Goal: Task Accomplishment & Management: Use online tool/utility

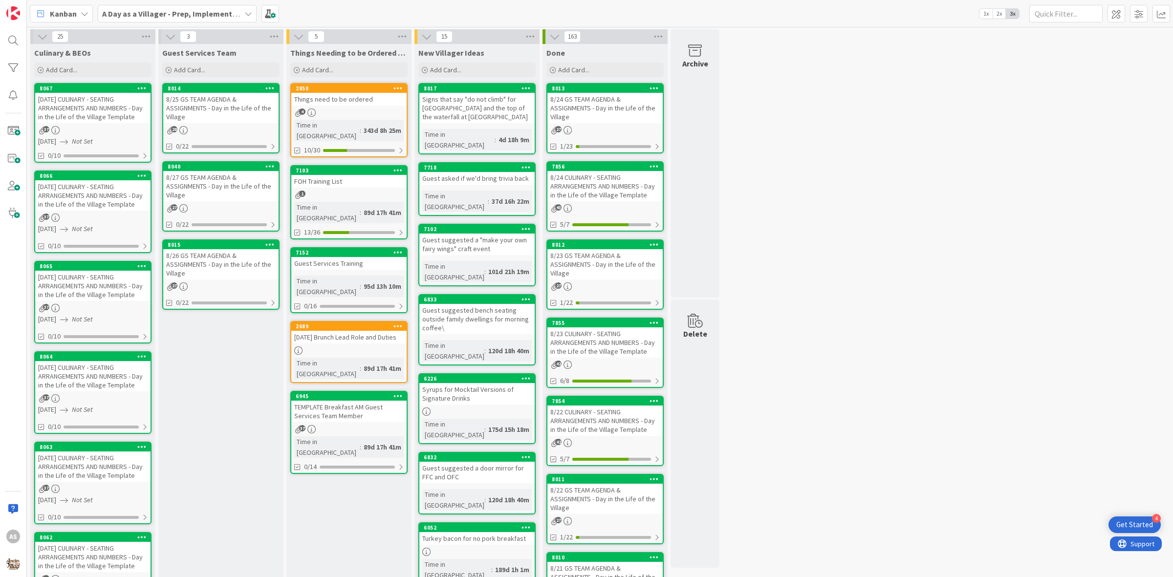
click at [146, 13] on b "A Day as a Villager - Prep, Implement and Execute" at bounding box center [189, 14] width 175 height 10
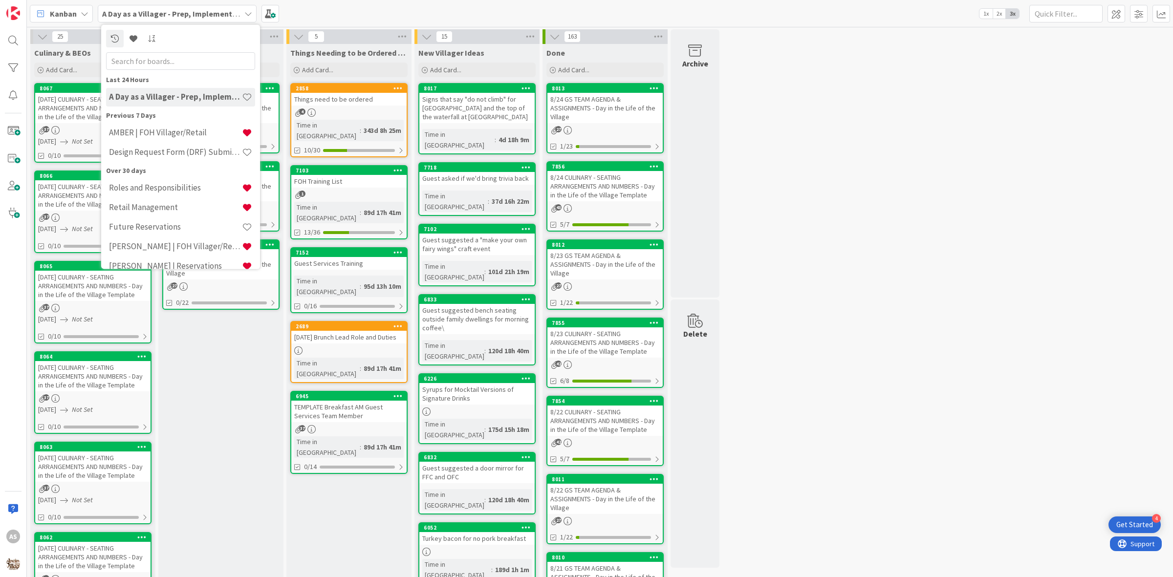
click at [200, 390] on div "Guest Services Team Add Card... 8014 8/25 GS TEAM AGENDA & ASSIGNMENTS - Day in…" at bounding box center [220, 526] width 125 height 964
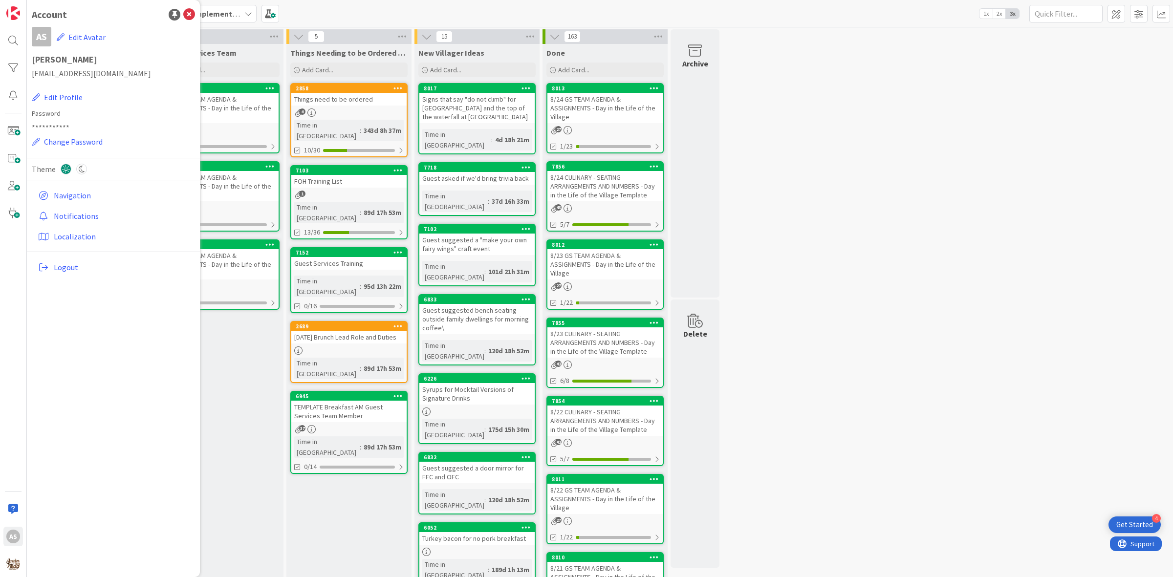
click at [250, 389] on div "Guest Services Team Add Card... 8014 8/25 GS TEAM AGENDA & ASSIGNMENTS - Day in…" at bounding box center [220, 527] width 125 height 967
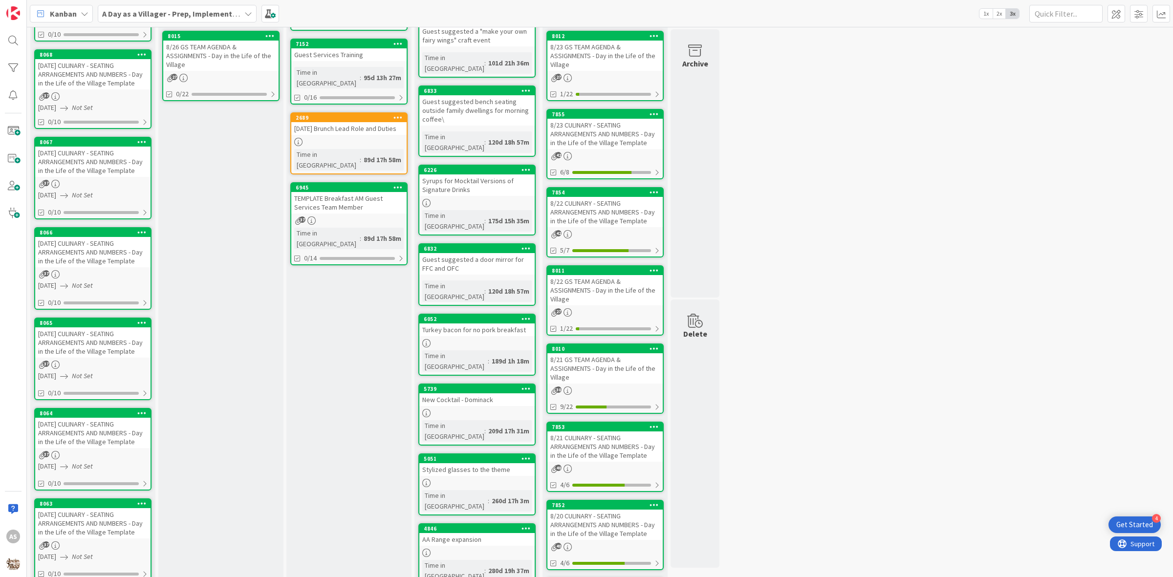
scroll to position [483, 0]
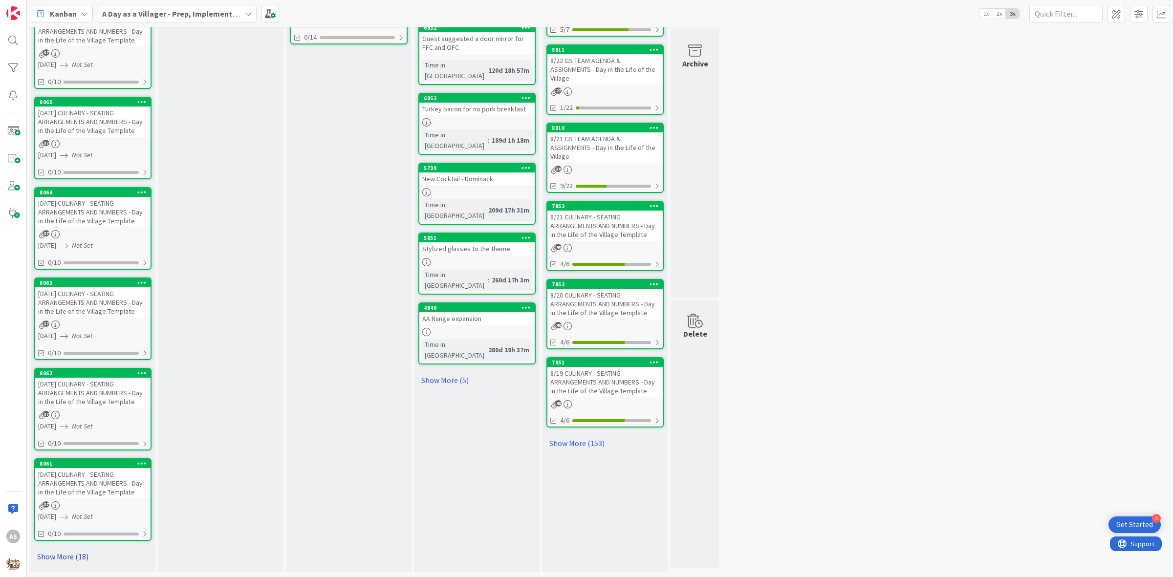
click at [71, 558] on link "Show More (18)" at bounding box center [92, 557] width 117 height 16
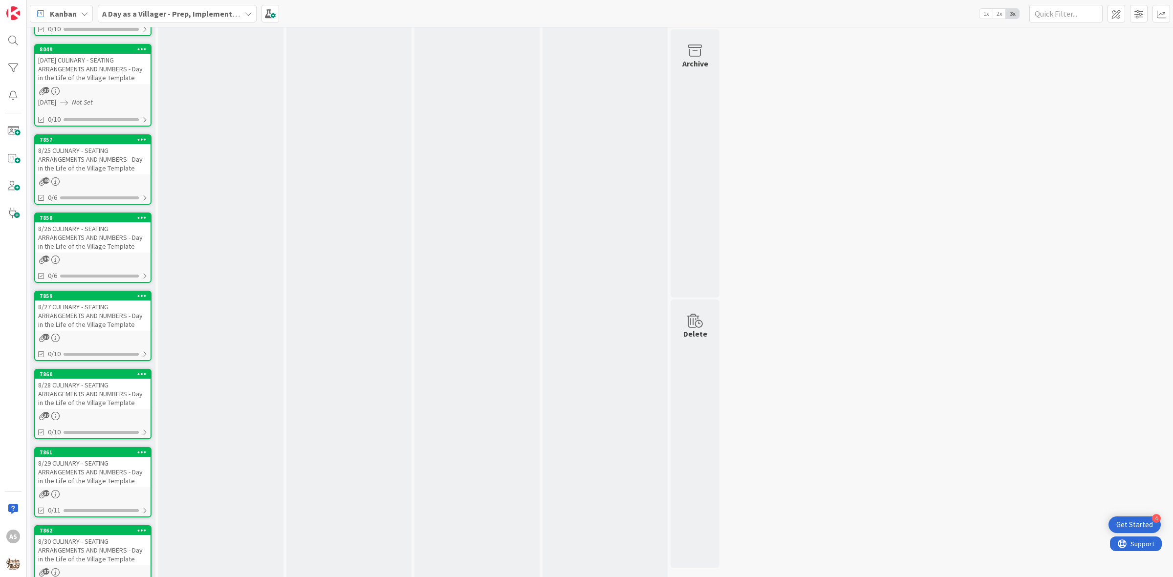
scroll to position [1924, 0]
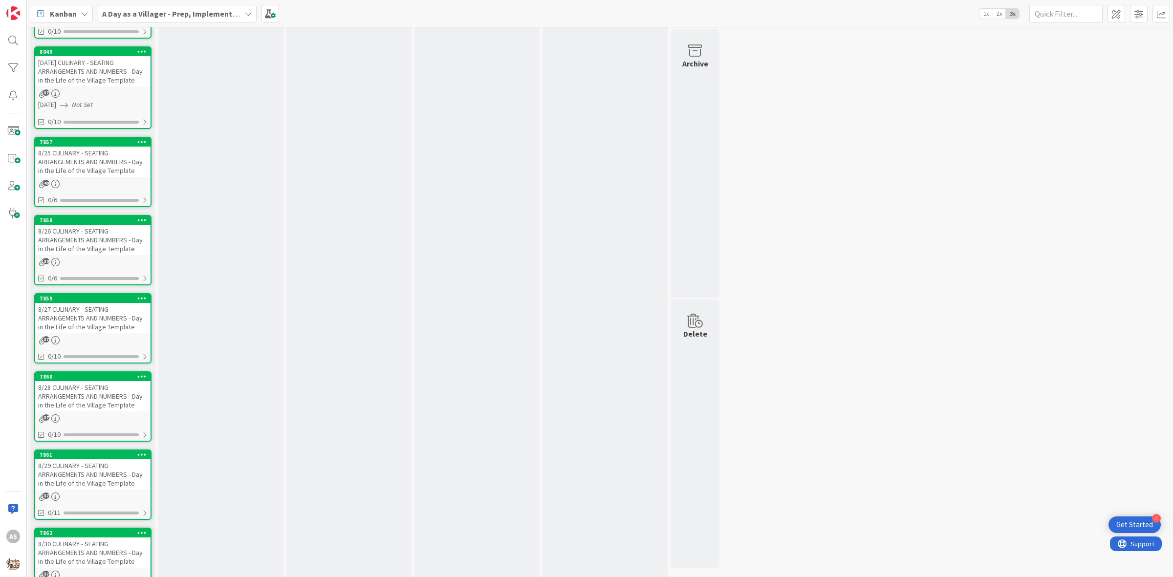
click at [143, 145] on icon at bounding box center [141, 141] width 9 height 7
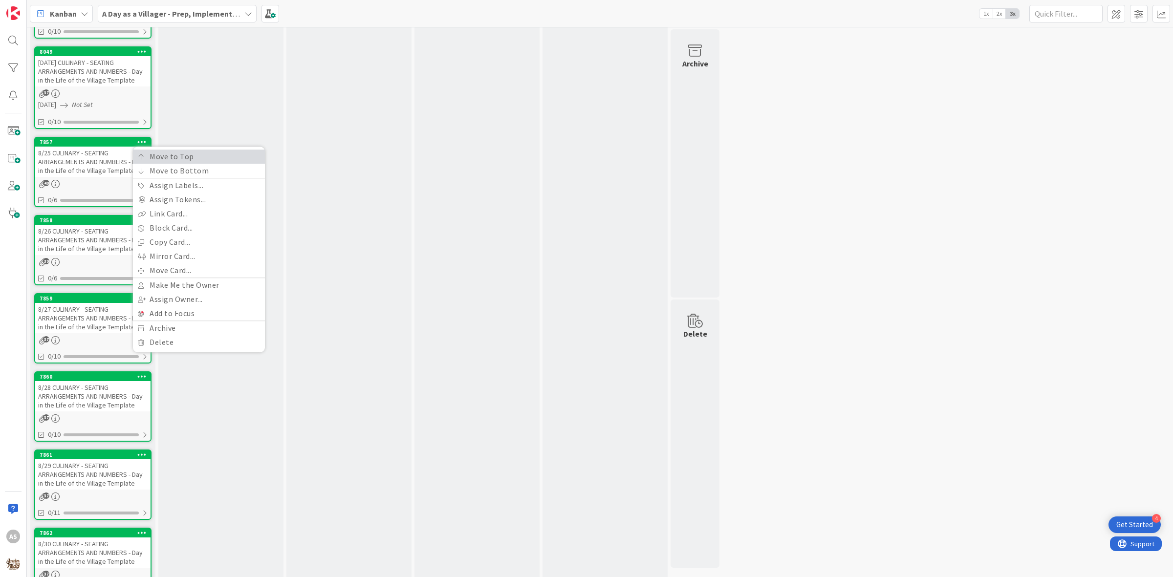
click at [148, 164] on link "Move to Top" at bounding box center [199, 157] width 132 height 14
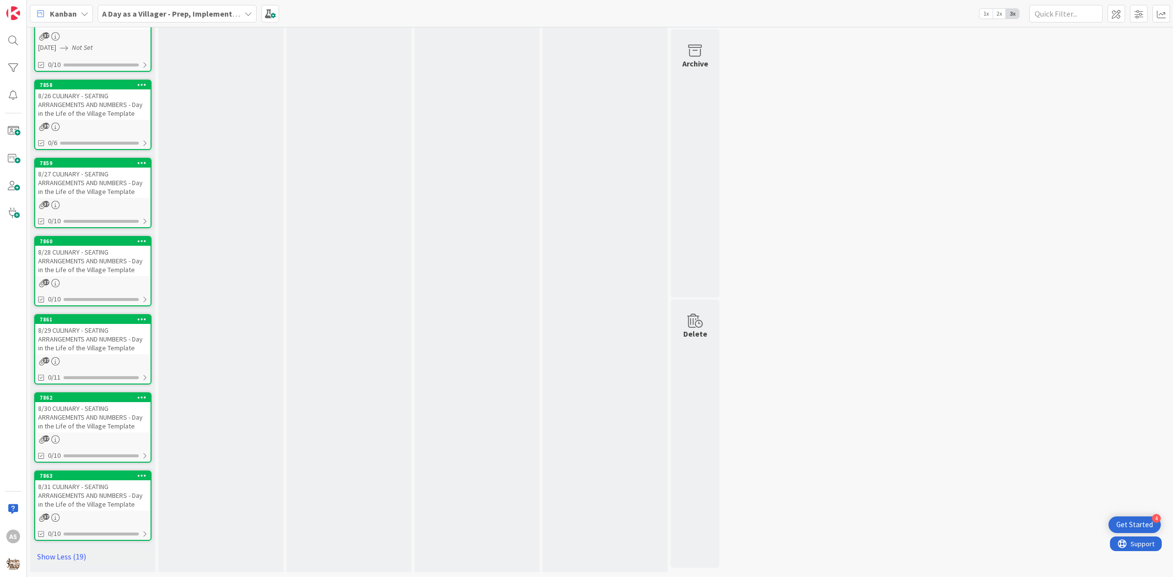
scroll to position [2108, 0]
click at [144, 88] on icon at bounding box center [141, 84] width 9 height 7
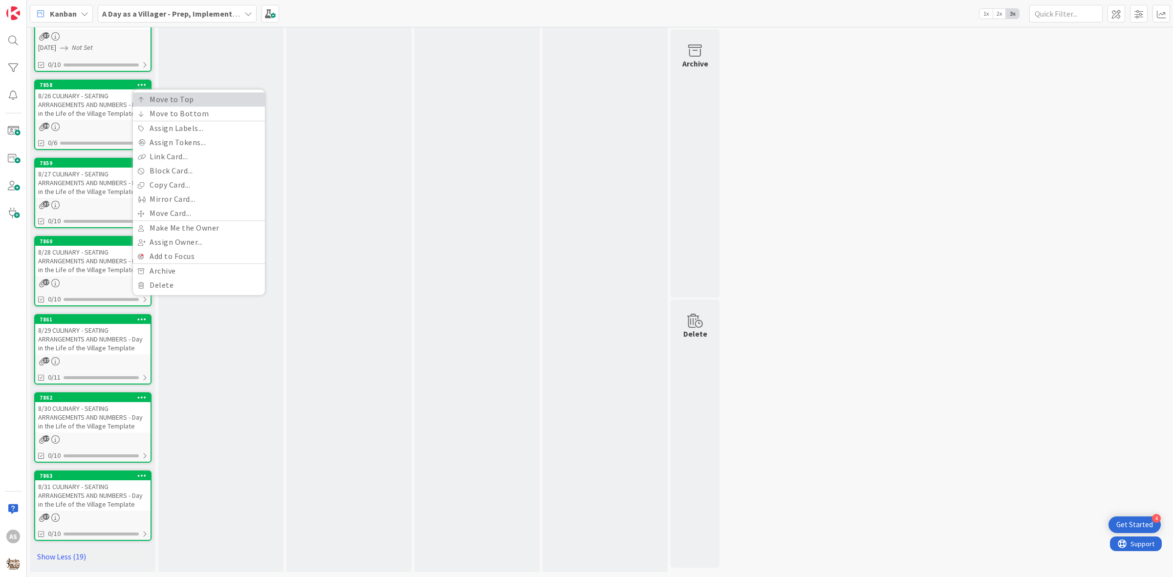
click at [145, 103] on icon at bounding box center [141, 100] width 7 height 6
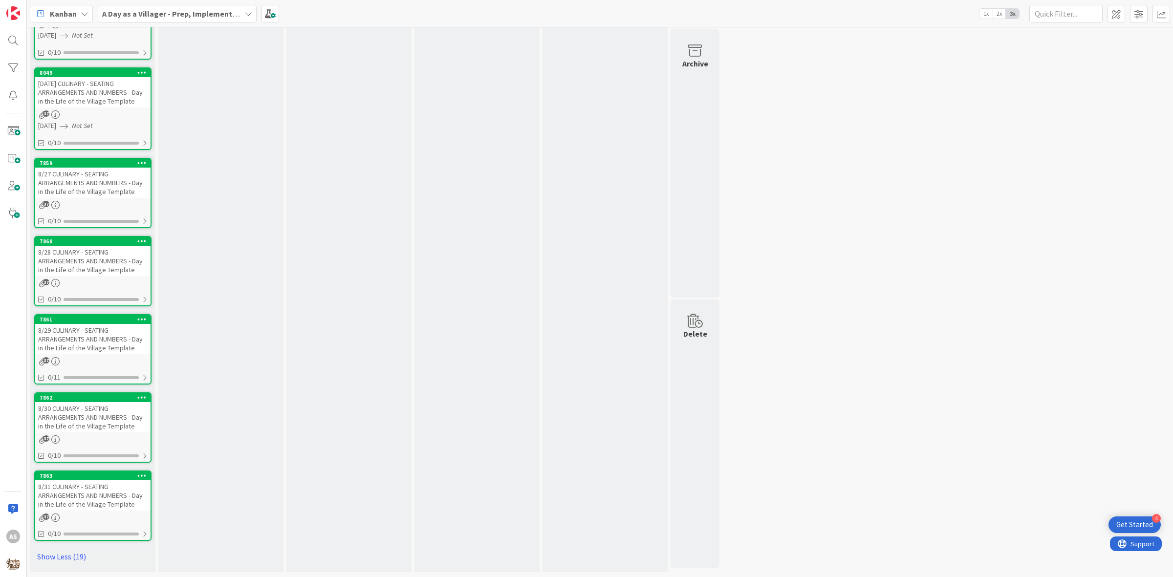
click at [140, 477] on icon at bounding box center [141, 475] width 9 height 7
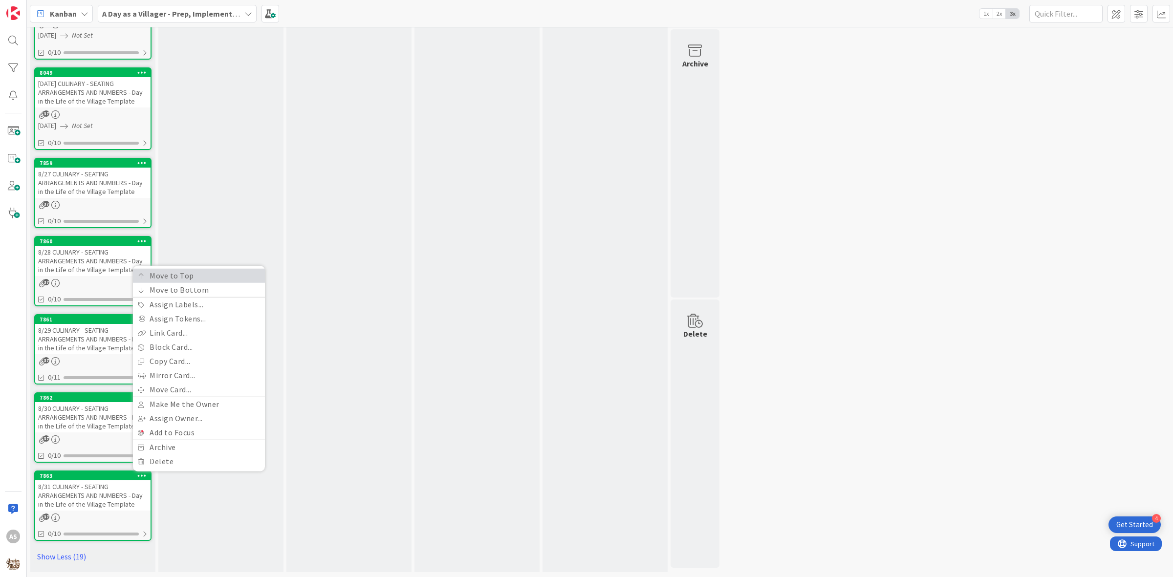
click at [163, 272] on link "Move to Top" at bounding box center [199, 276] width 132 height 14
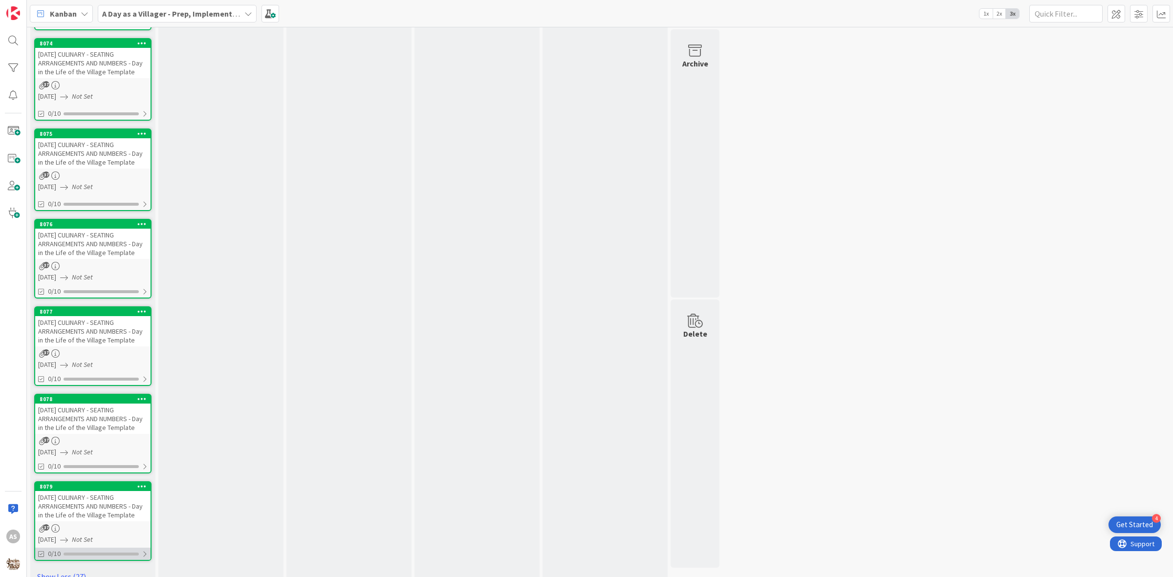
scroll to position [2852, 0]
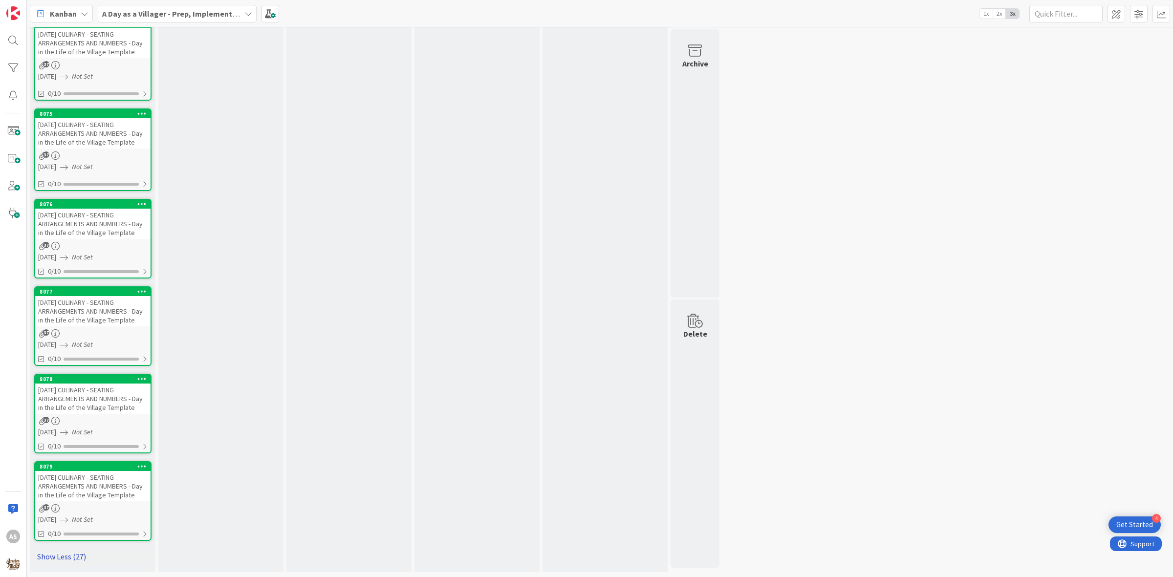
click at [81, 563] on link "Show Less (27)" at bounding box center [92, 557] width 117 height 16
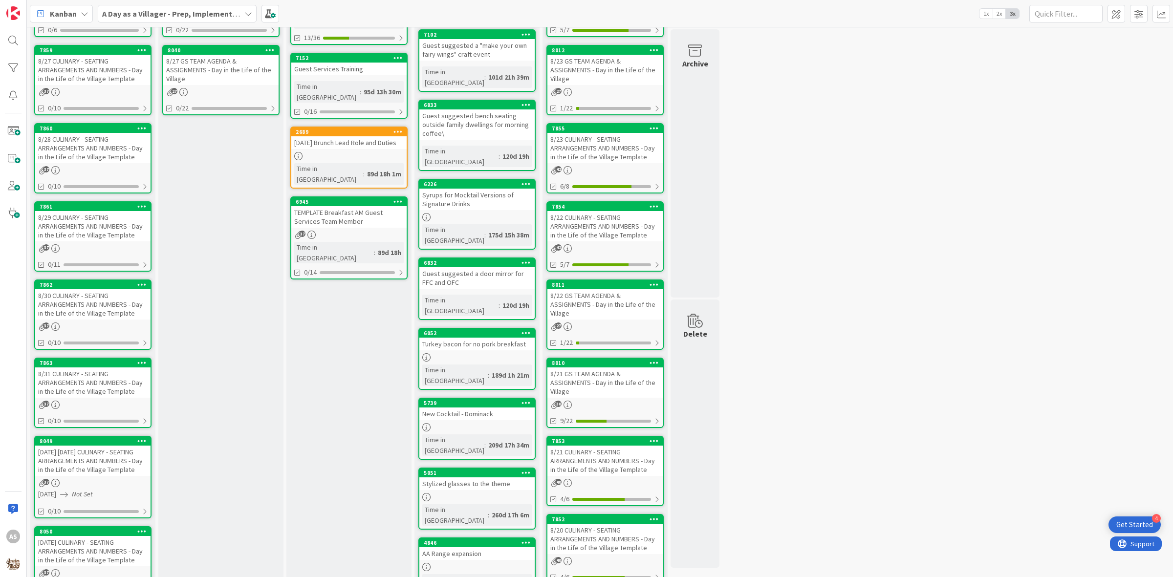
scroll to position [0, 0]
